Goal: Contribute content: Contribute content

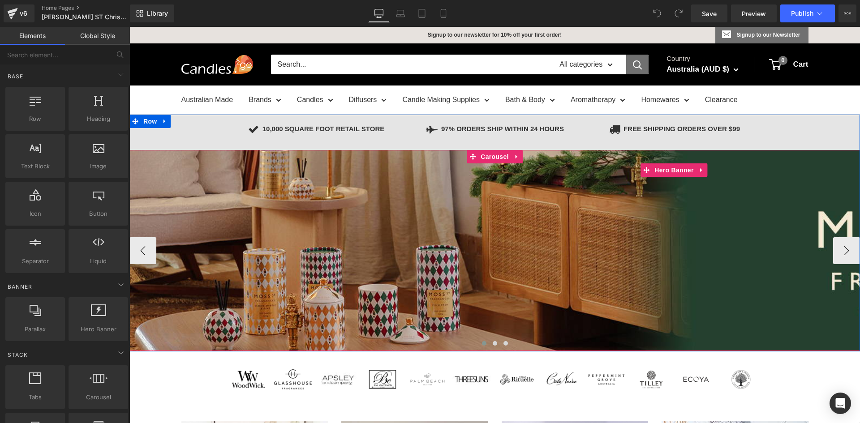
click at [492, 259] on div at bounding box center [675, 250] width 1090 height 201
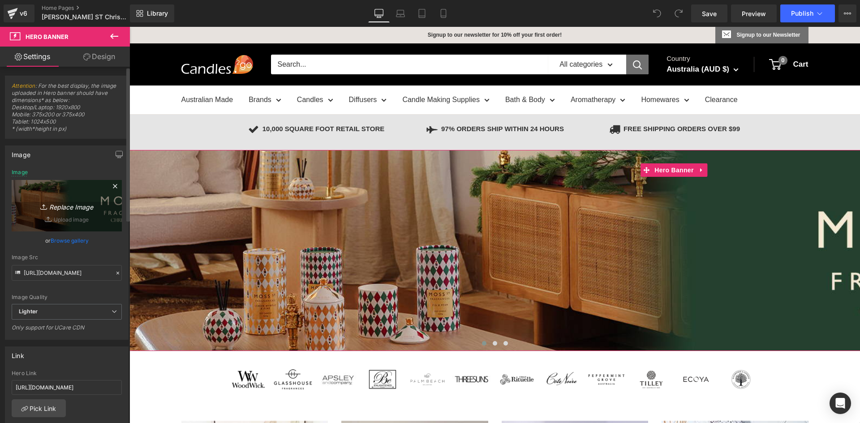
click at [69, 203] on icon "Replace Image" at bounding box center [67, 205] width 72 height 11
type input "C:\fakepath\#1 Ecoya CHRISTMAS Banner.png"
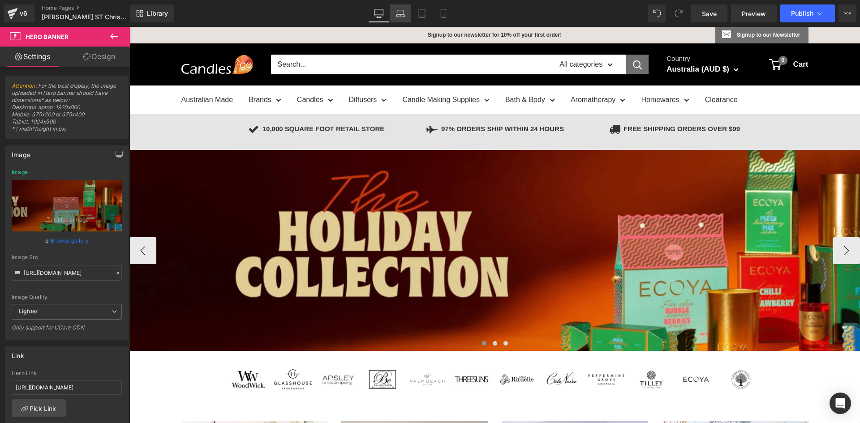
click at [397, 12] on icon at bounding box center [400, 13] width 9 height 9
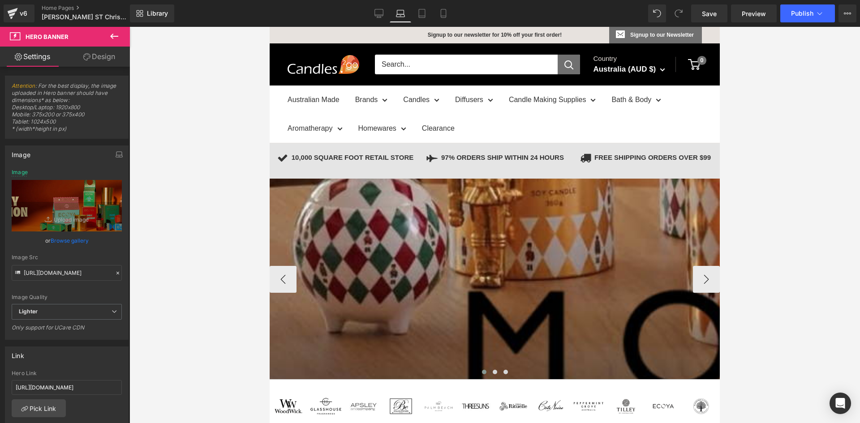
type input "[URL][DOMAIN_NAME][PERSON_NAME]"
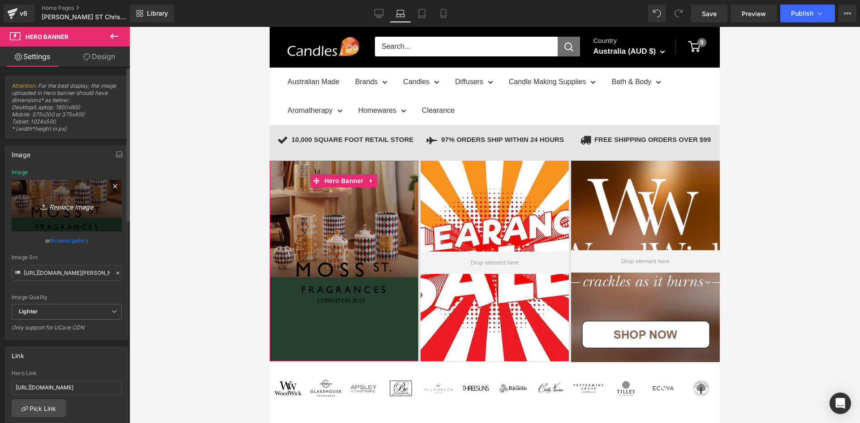
click at [59, 207] on icon "Replace Image" at bounding box center [67, 205] width 72 height 11
type input "C:\fakepath\#1 Ecoya CHRISTMAS Banner IpadPhoneLaptop.png"
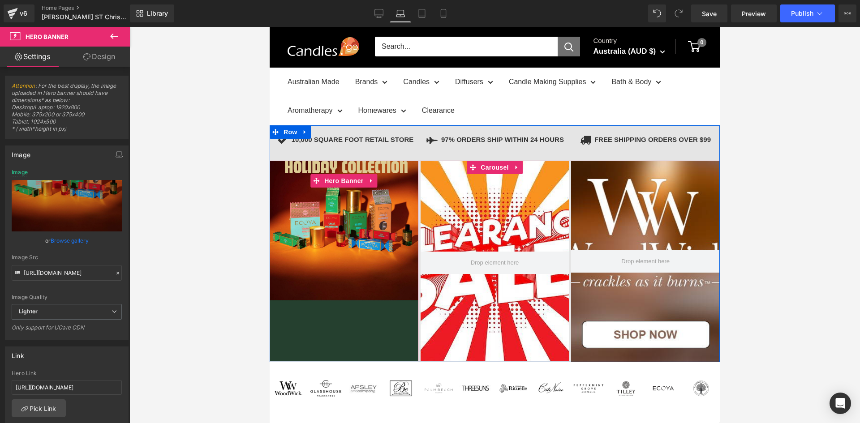
click at [307, 203] on div at bounding box center [344, 261] width 149 height 201
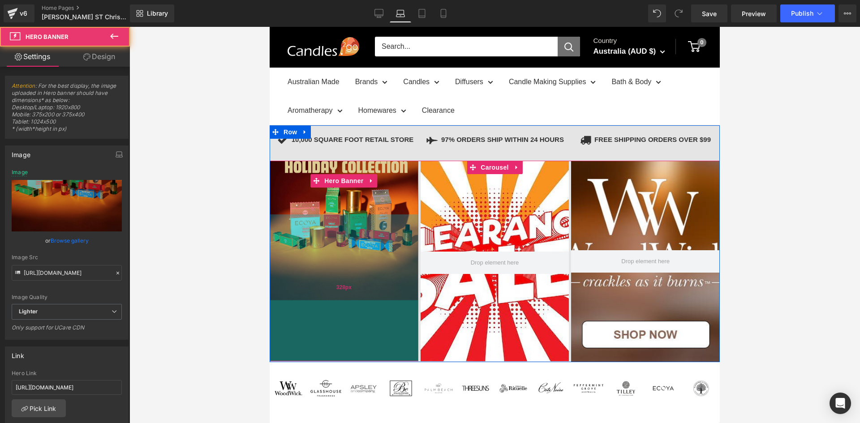
click at [309, 243] on div "328px" at bounding box center [344, 288] width 149 height 147
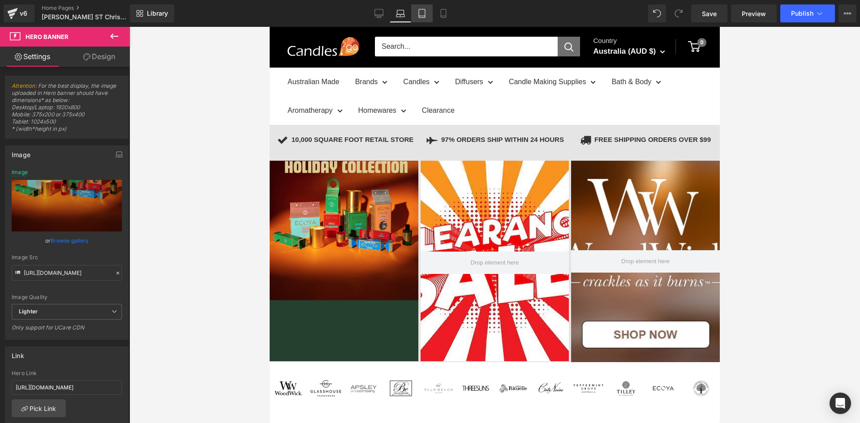
click at [423, 16] on icon at bounding box center [422, 16] width 6 height 0
type input "[URL][DOMAIN_NAME][PERSON_NAME]"
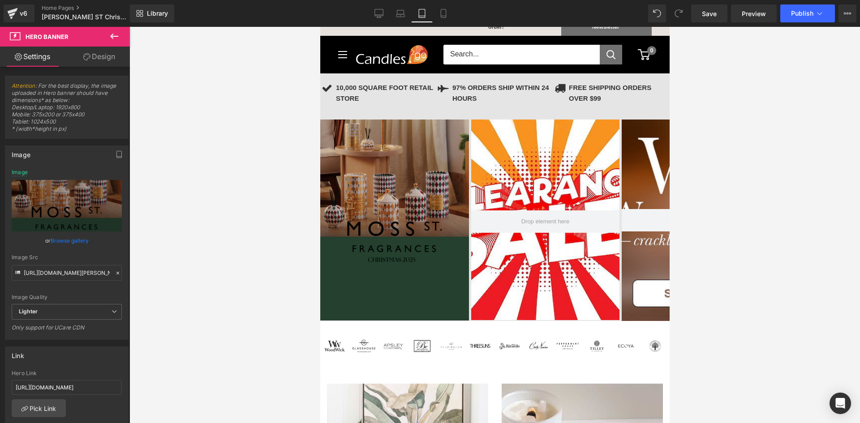
scroll to position [0, 0]
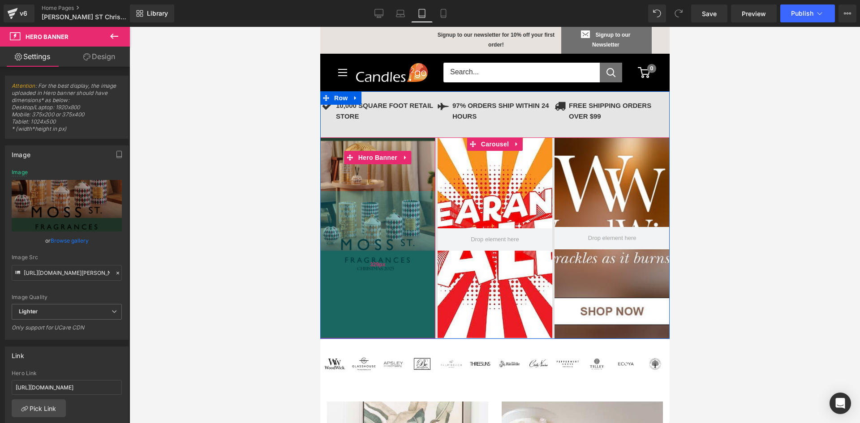
click at [381, 229] on div "329px" at bounding box center [377, 264] width 115 height 147
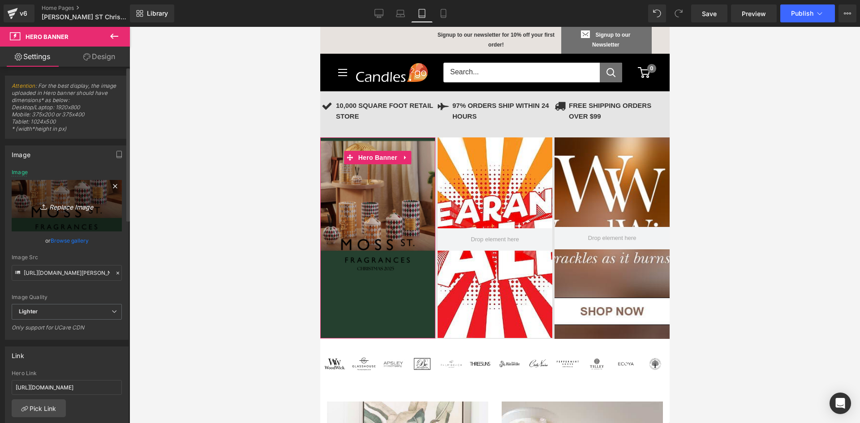
click at [51, 206] on icon "Replace Image" at bounding box center [67, 205] width 72 height 11
click at [58, 199] on link "Replace Image" at bounding box center [67, 206] width 110 height 52
click at [63, 207] on icon "Replace Image" at bounding box center [67, 205] width 72 height 11
type input "C:\fakepath\#1 Ecoya CHRISTMAS Banner IpadPhoneLaptop (1).png"
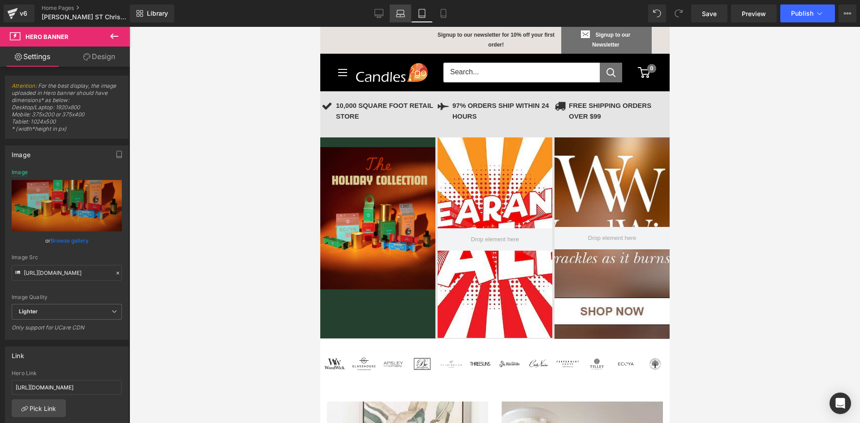
click at [404, 15] on icon at bounding box center [400, 13] width 9 height 9
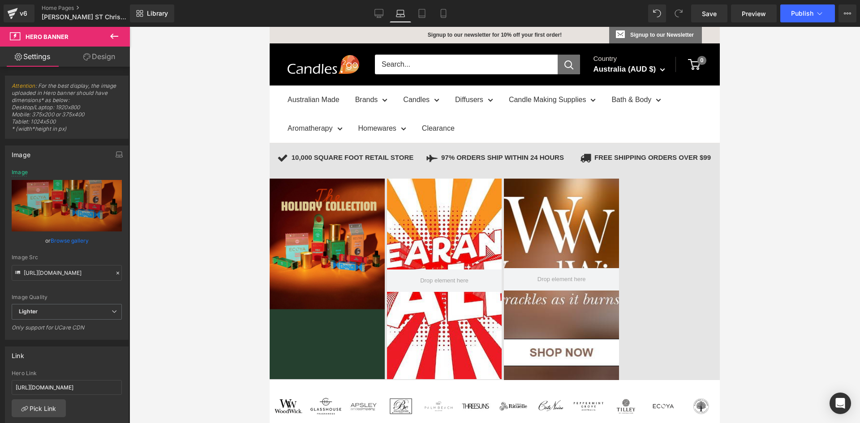
type input "[URL][DOMAIN_NAME]"
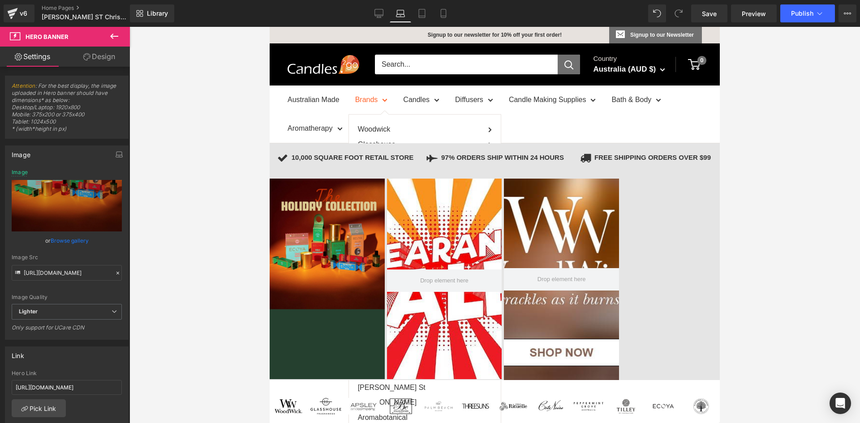
scroll to position [41, 0]
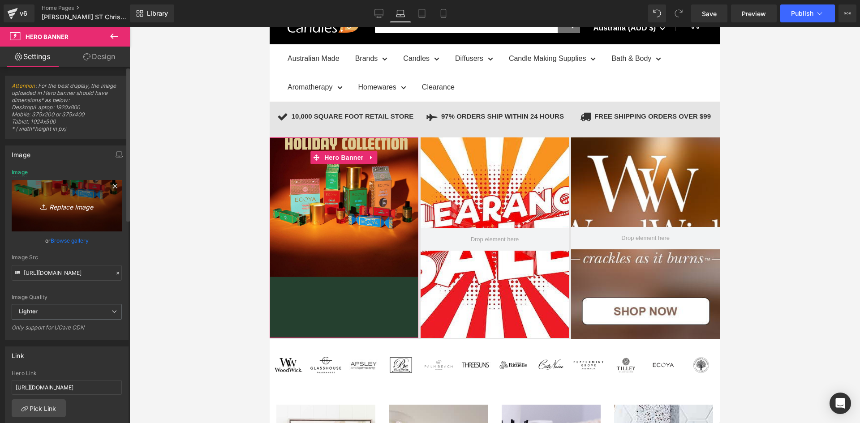
click at [65, 209] on icon "Replace Image" at bounding box center [67, 205] width 72 height 11
type input "C:\fakepath\#1 Ecoya CHRISTMAS Banner IpadPhoneLaptop (1).png"
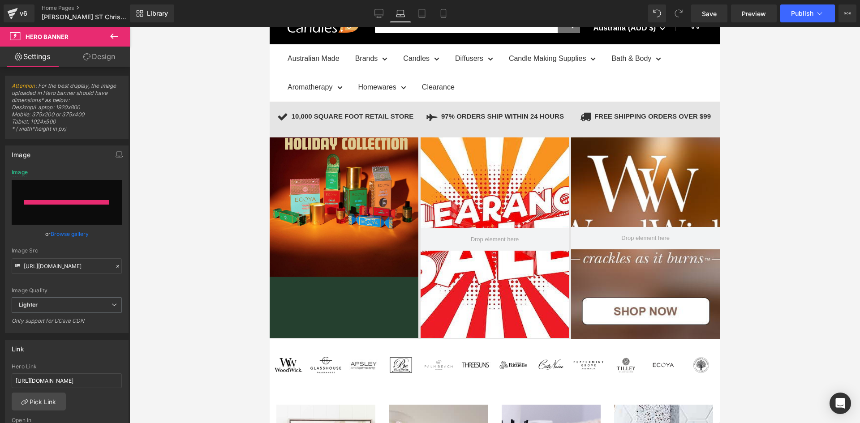
type input "[URL][DOMAIN_NAME]"
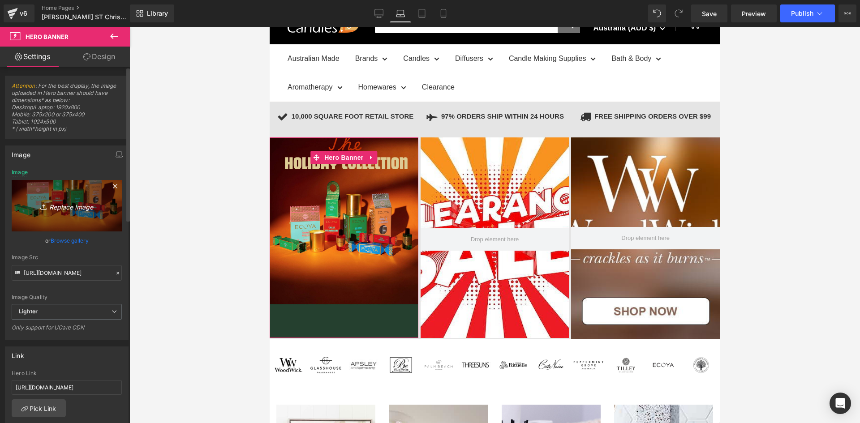
click at [61, 206] on icon "Replace Image" at bounding box center [67, 205] width 72 height 11
type input "C:\fakepath\#1 Ecoya CHRISTMAS Banner IpadPhoneLaptop (2).png"
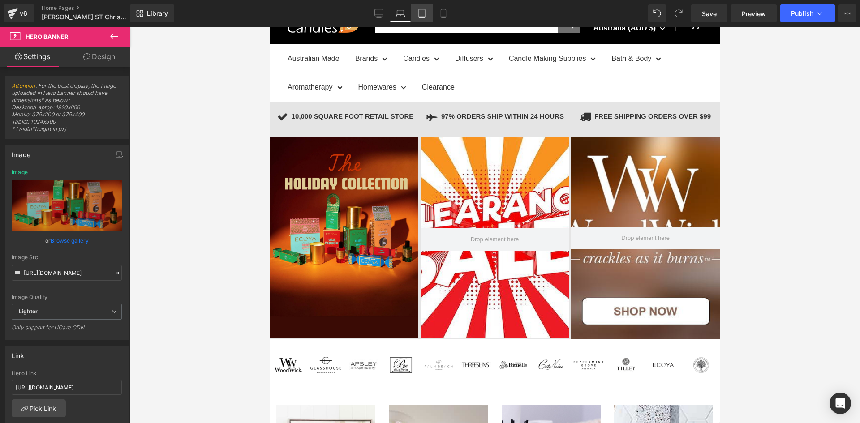
click at [416, 10] on link "Tablet" at bounding box center [422, 13] width 22 height 18
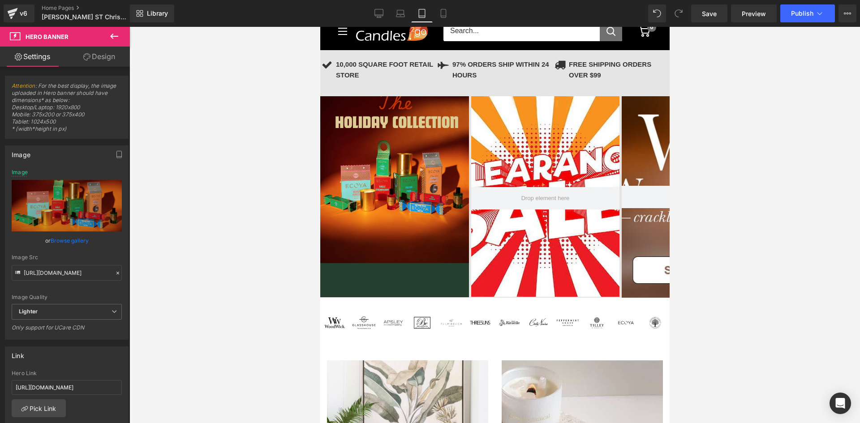
scroll to position [0, 0]
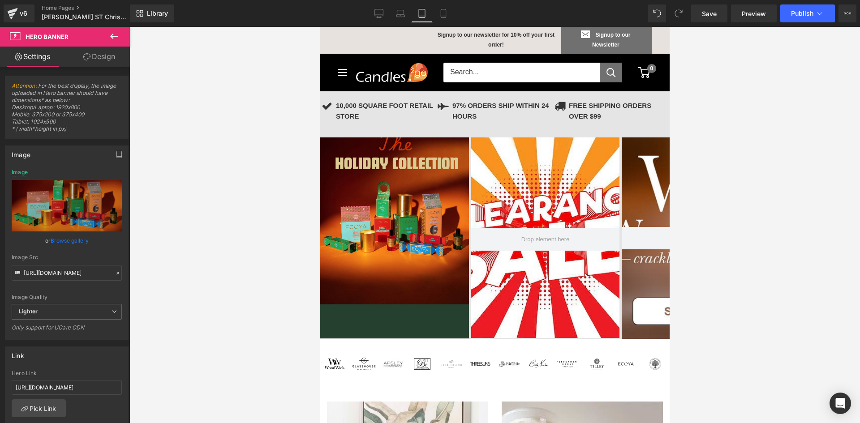
type input "[URL][DOMAIN_NAME]"
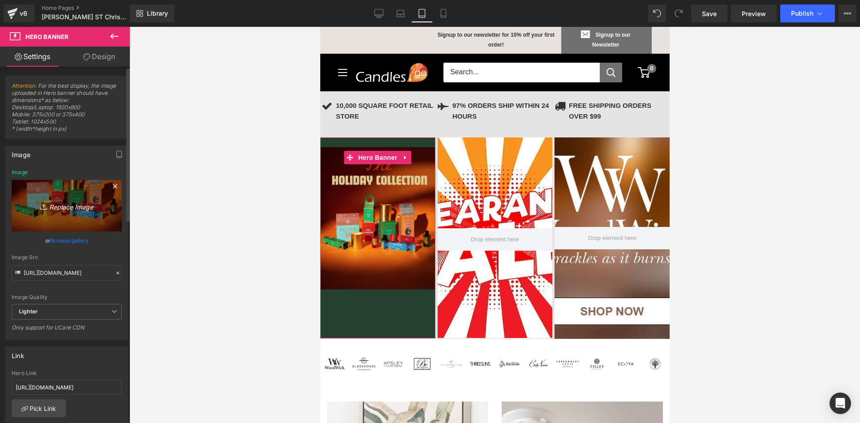
click at [57, 198] on link "Replace Image" at bounding box center [67, 206] width 110 height 52
type input "C:\fakepath\#1 Ecoya CHRISTMAS Banner IpadPhoneLaptop (2).png"
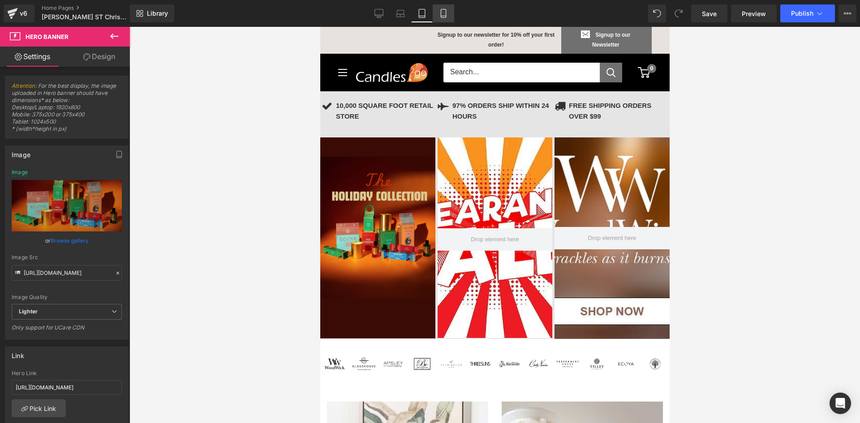
click at [446, 13] on icon at bounding box center [443, 13] width 5 height 9
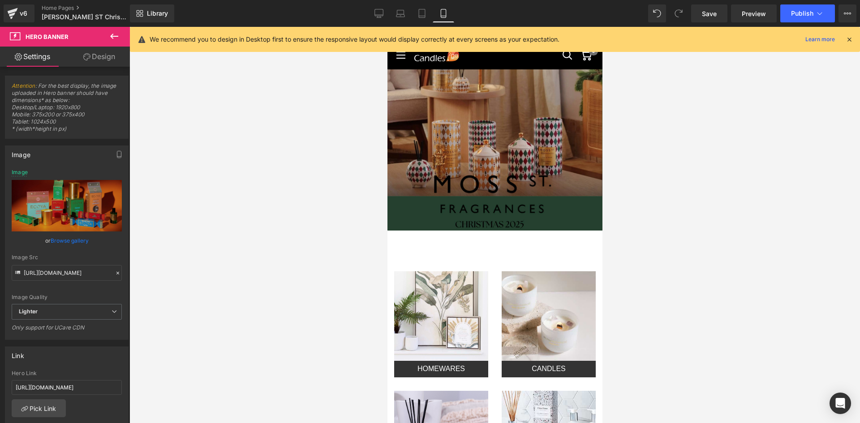
type input "[URL][DOMAIN_NAME]"
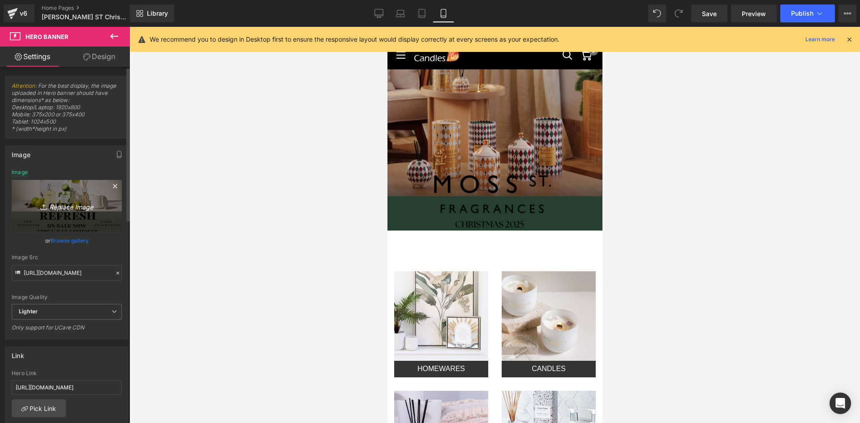
click at [66, 210] on icon "Replace Image" at bounding box center [67, 205] width 72 height 11
type input "C:\fakepath\#1 Ecoya CHRISTMAS Banner Iphone.png"
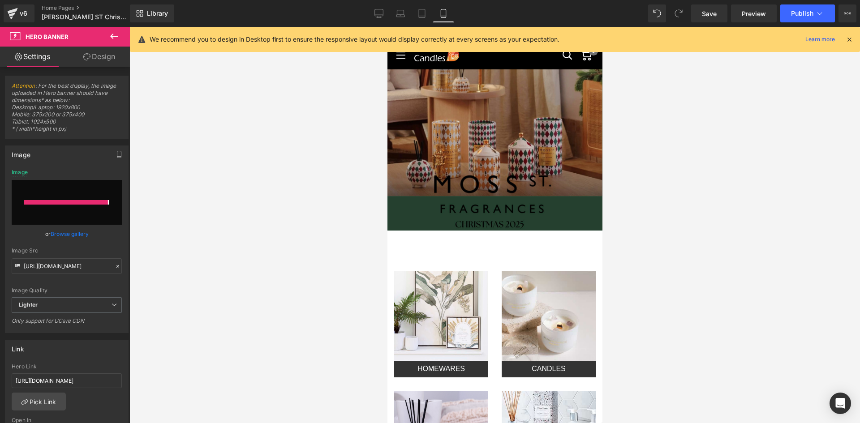
type input "[URL][DOMAIN_NAME]"
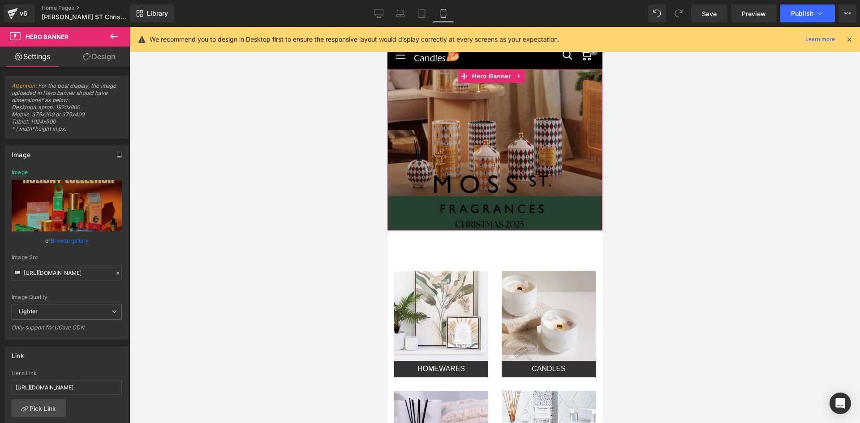
click at [487, 148] on div at bounding box center [494, 149] width 215 height 161
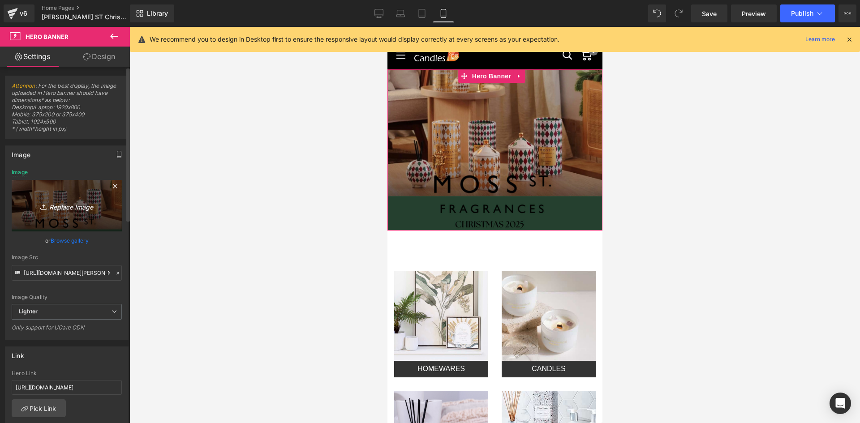
click at [66, 209] on icon "Replace Image" at bounding box center [67, 205] width 72 height 11
type input "C:\fakepath\#1 Ecoya CHRISTMAS Banner Iphone.png"
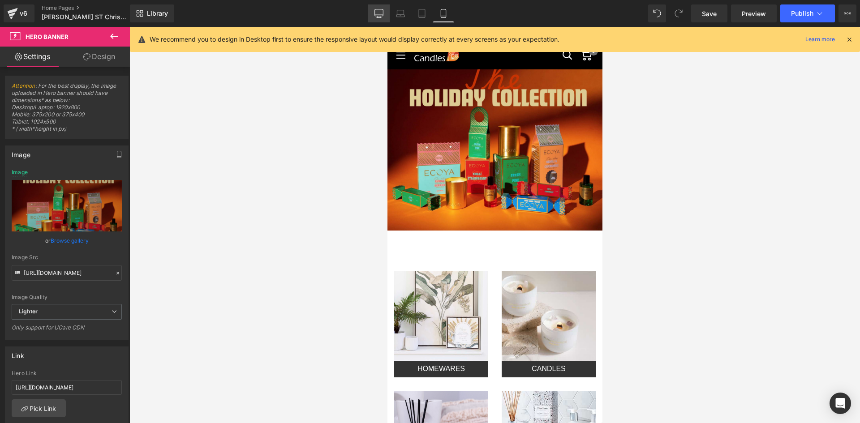
click at [379, 14] on icon at bounding box center [379, 13] width 9 height 9
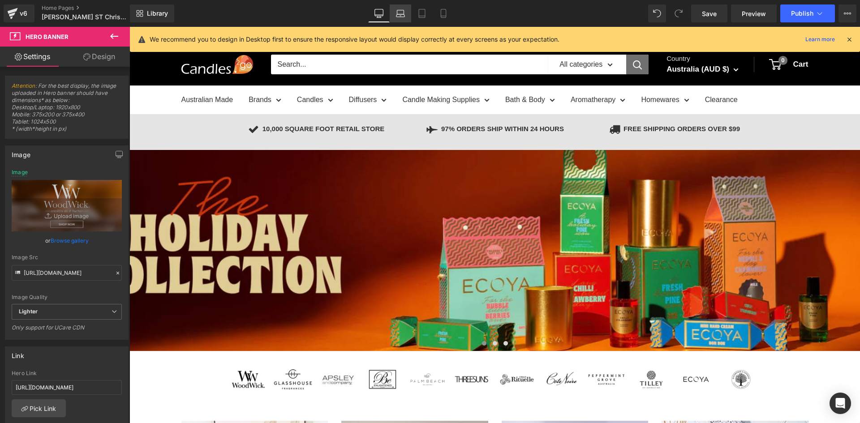
click at [401, 12] on icon at bounding box center [400, 13] width 9 height 9
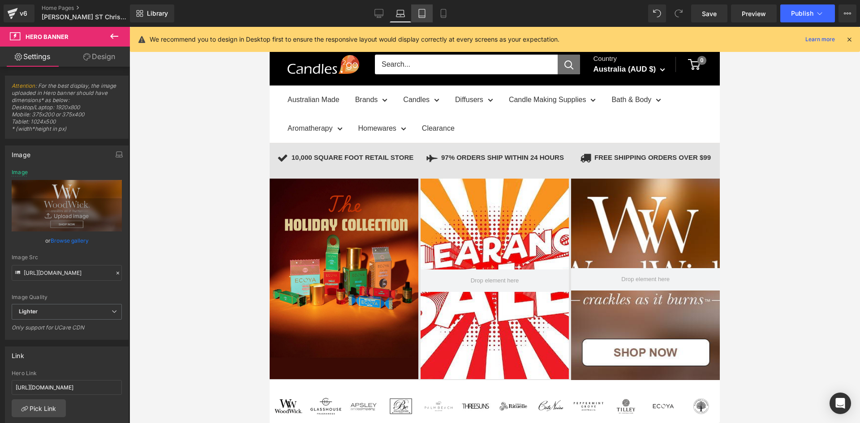
click at [424, 13] on icon at bounding box center [422, 13] width 9 height 9
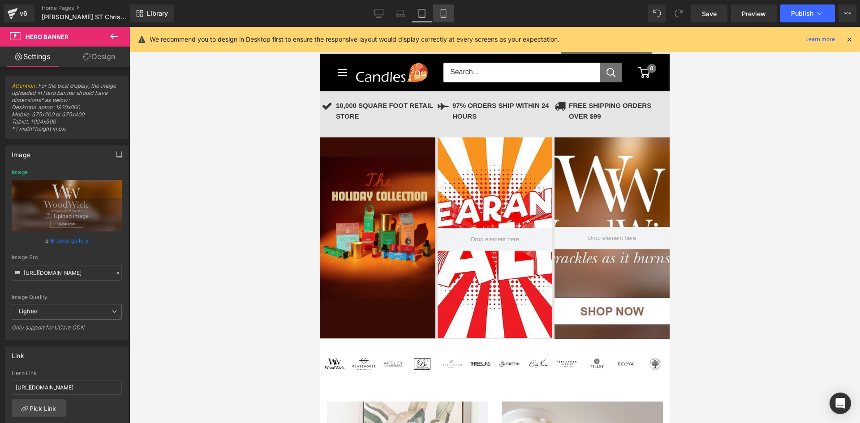
click at [446, 12] on icon at bounding box center [443, 13] width 9 height 9
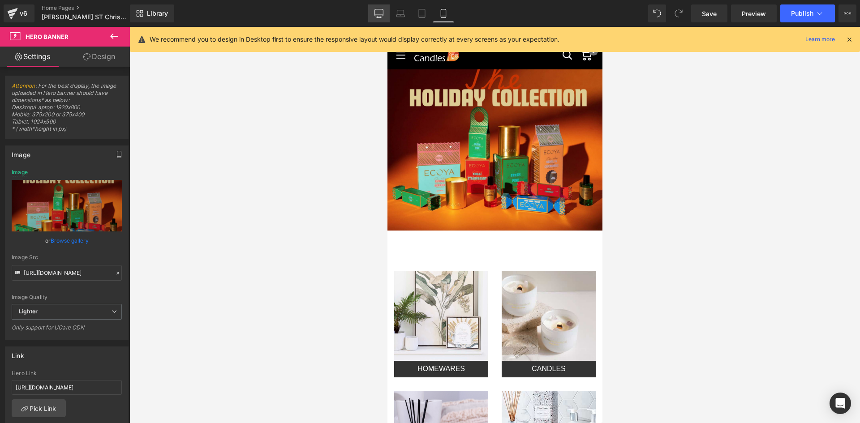
click at [384, 11] on link "Desktop" at bounding box center [379, 13] width 22 height 18
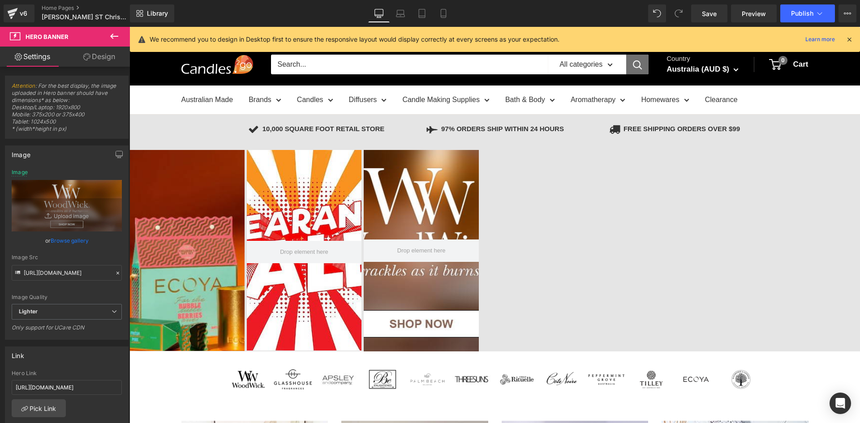
type input "[URL][DOMAIN_NAME]"
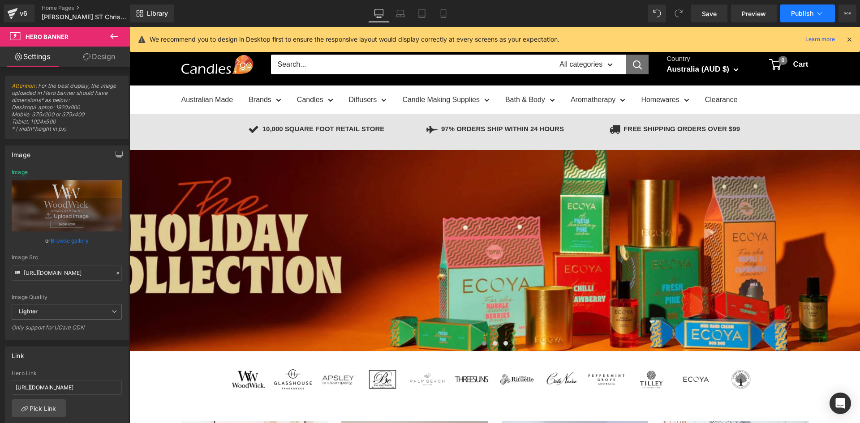
click at [795, 14] on span "Publish" at bounding box center [802, 13] width 22 height 7
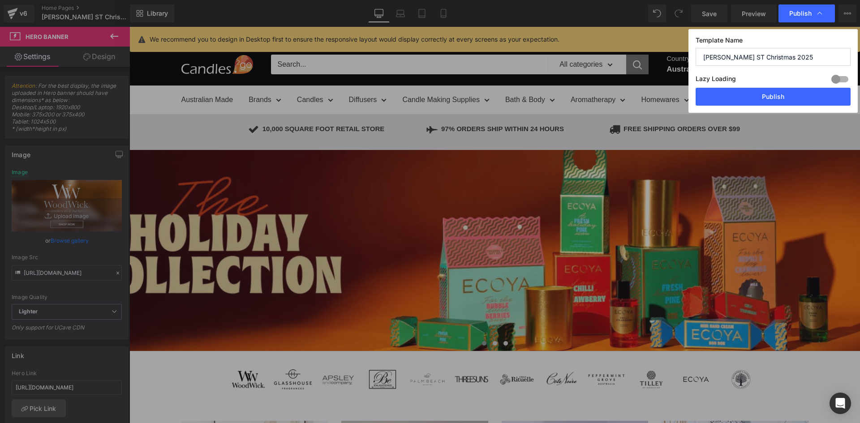
drag, startPoint x: 735, startPoint y: 56, endPoint x: 589, endPoint y: 69, distance: 146.6
click at [589, 69] on div "Publish Template Name [PERSON_NAME] ST Christmas 2025 Lazy Loading Build Upgrad…" at bounding box center [430, 211] width 860 height 423
type input "Ecoya Christmas 2025"
click at [804, 95] on button "Publish" at bounding box center [773, 97] width 155 height 18
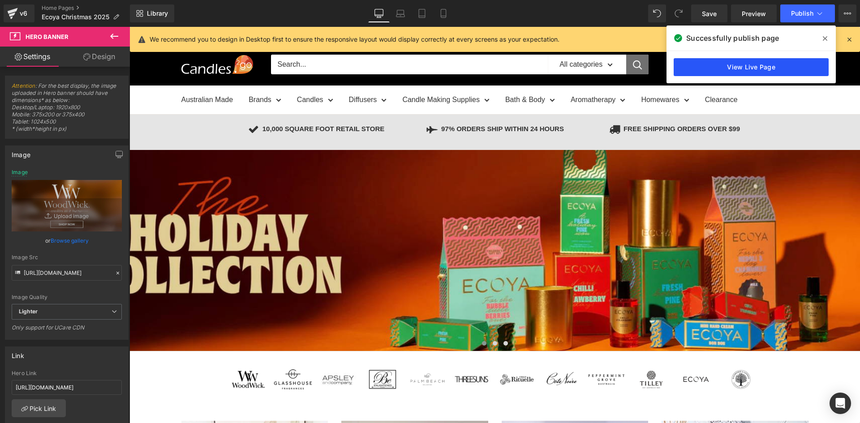
click at [770, 66] on link "View Live Page" at bounding box center [751, 67] width 155 height 18
